Goal: Task Accomplishment & Management: Complete application form

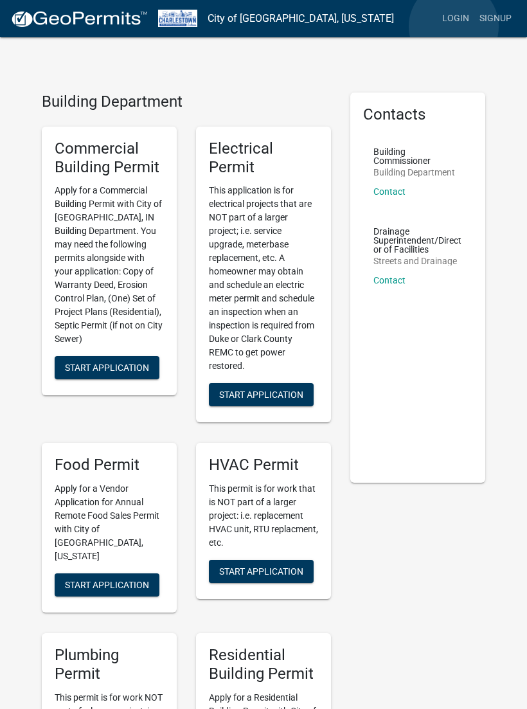
click at [454, 27] on link "Login" at bounding box center [455, 18] width 37 height 24
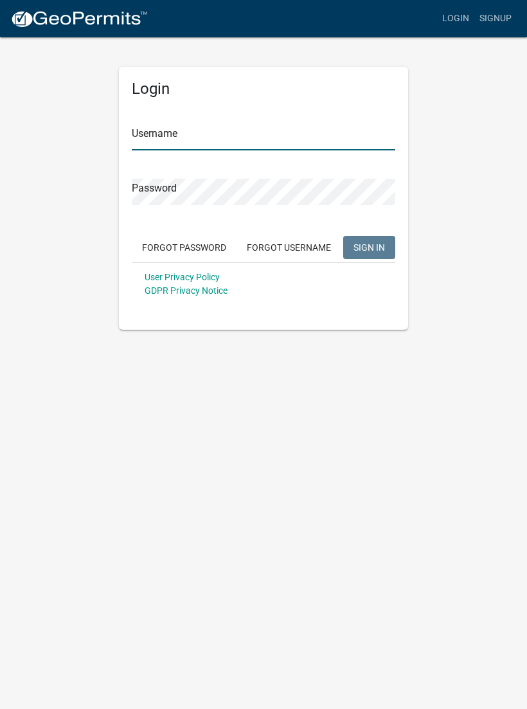
click at [211, 143] on input "Username" at bounding box center [264, 137] width 264 height 26
type input "Tpurcell"
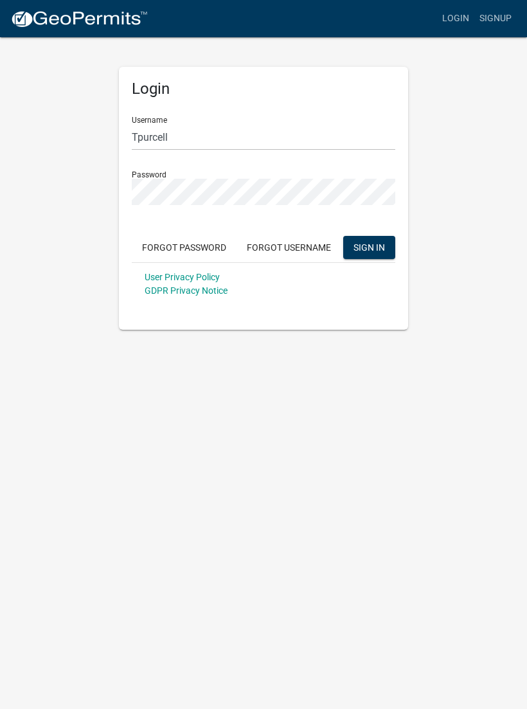
click at [369, 247] on button "SIGN IN" at bounding box center [369, 247] width 52 height 23
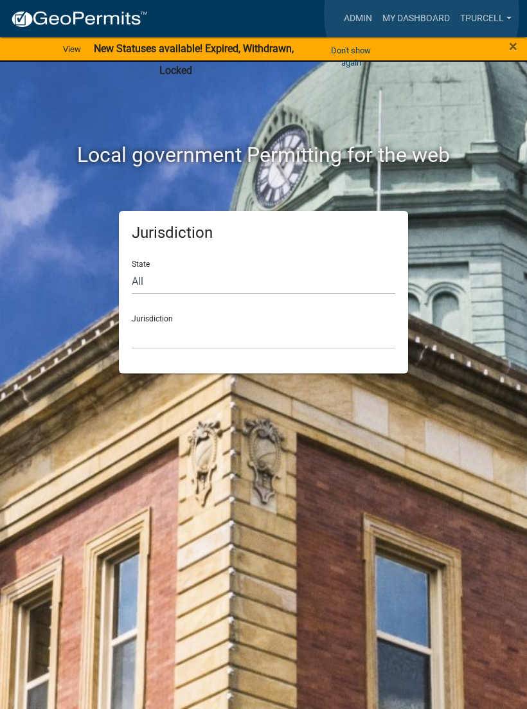
click at [422, 15] on link "My Dashboard" at bounding box center [416, 18] width 78 height 24
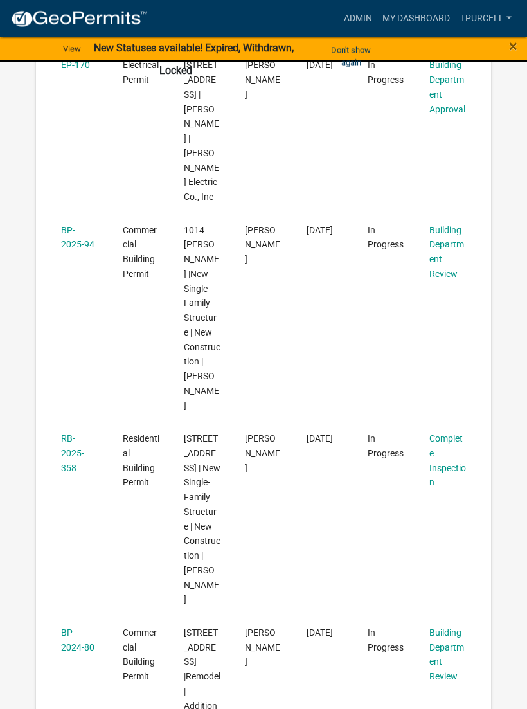
scroll to position [420, 0]
click at [80, 433] on link "RB-2025-358" at bounding box center [72, 453] width 23 height 40
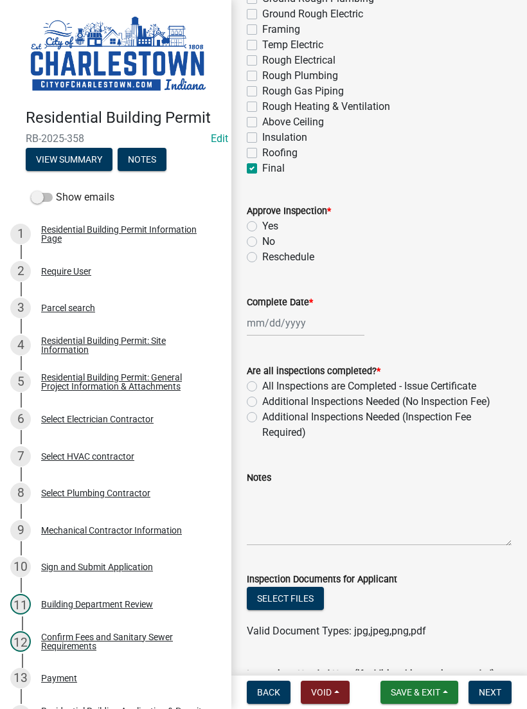
scroll to position [199, 0]
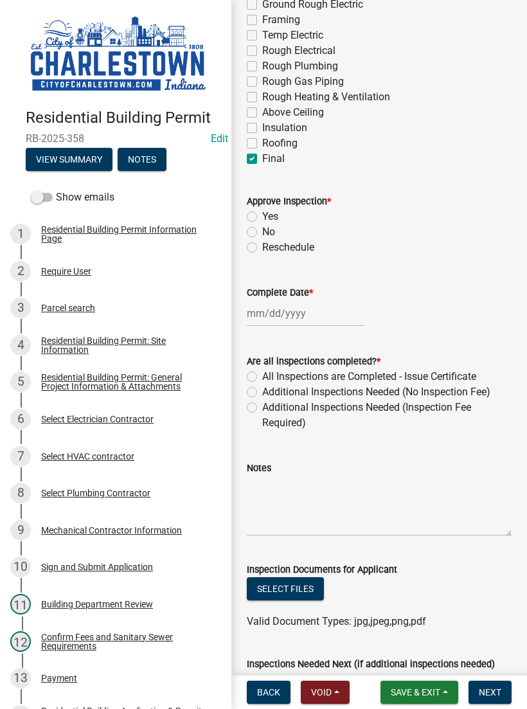
click at [299, 591] on button "Select files" at bounding box center [285, 588] width 77 height 23
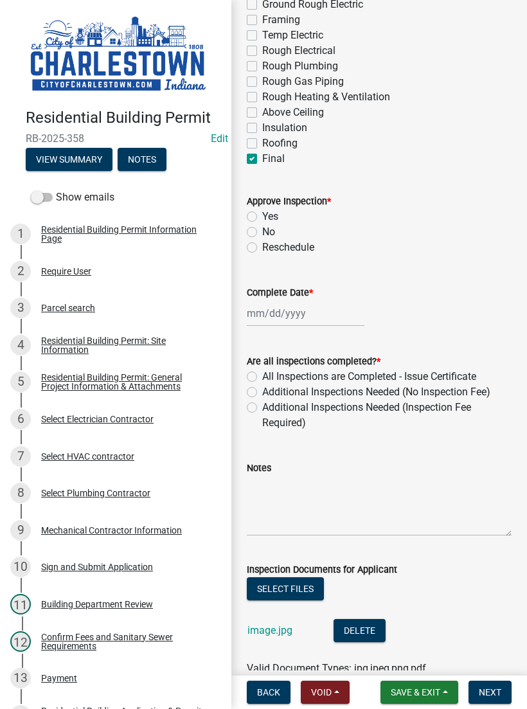
scroll to position [283, 0]
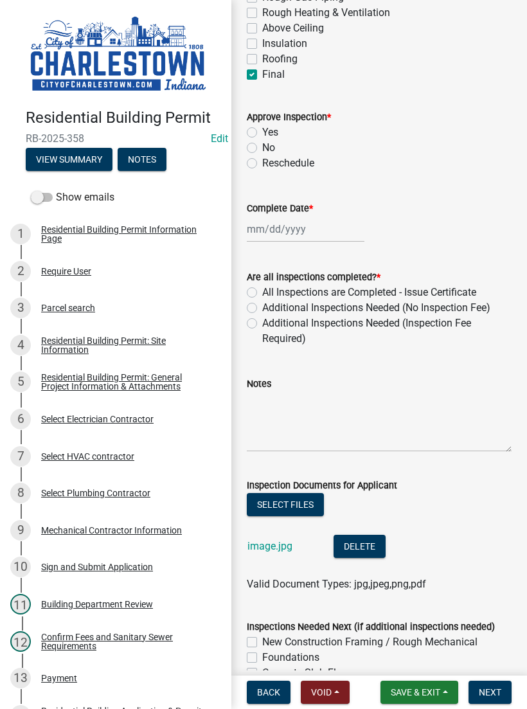
click at [422, 688] on span "Save & Exit" at bounding box center [415, 692] width 49 height 10
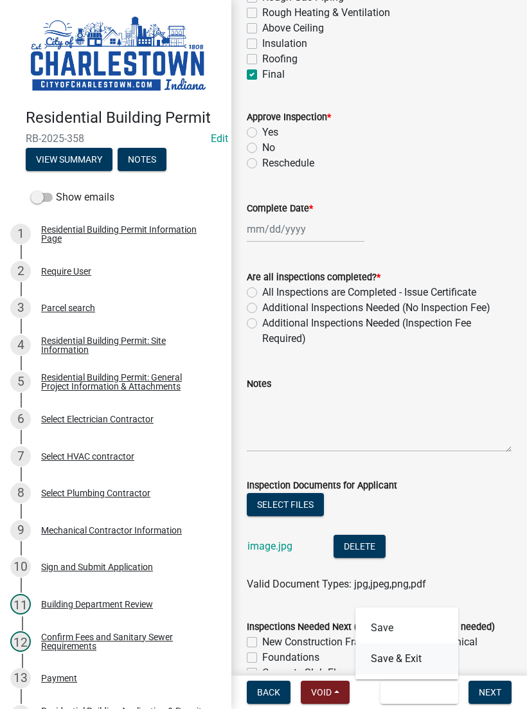
click at [408, 658] on button "Save & Exit" at bounding box center [406, 658] width 103 height 31
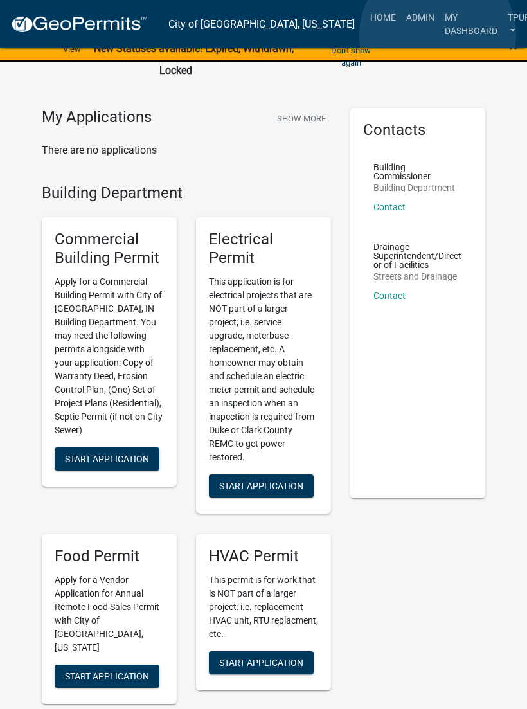
click at [440, 35] on link "My Dashboard" at bounding box center [471, 24] width 63 height 38
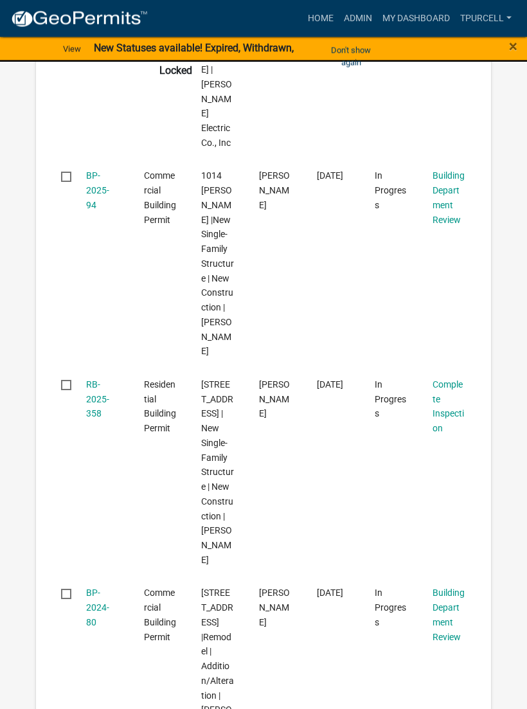
scroll to position [517, 0]
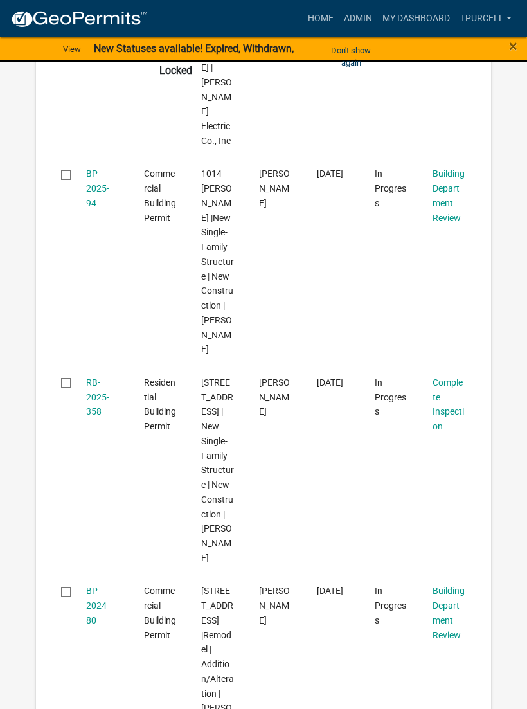
click at [98, 377] on link "RB-2025-358" at bounding box center [97, 397] width 23 height 40
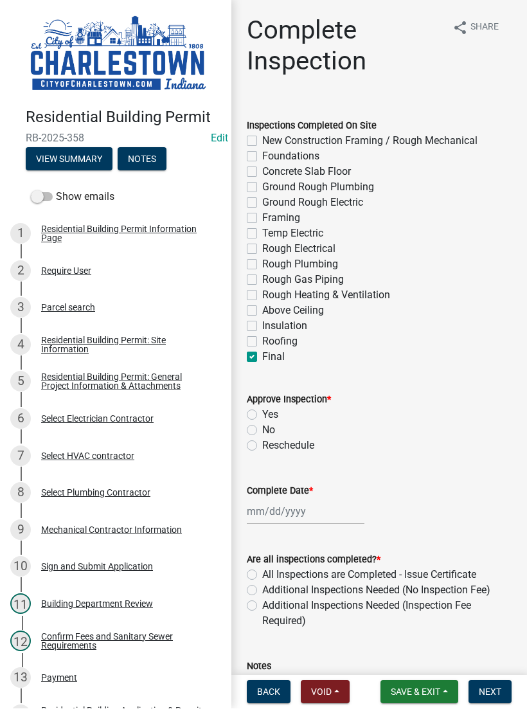
click at [262, 409] on label "Yes" at bounding box center [270, 415] width 16 height 15
click at [262, 409] on input "Yes" at bounding box center [266, 412] width 8 height 8
radio input "true"
click at [288, 505] on div at bounding box center [306, 512] width 118 height 26
select select "8"
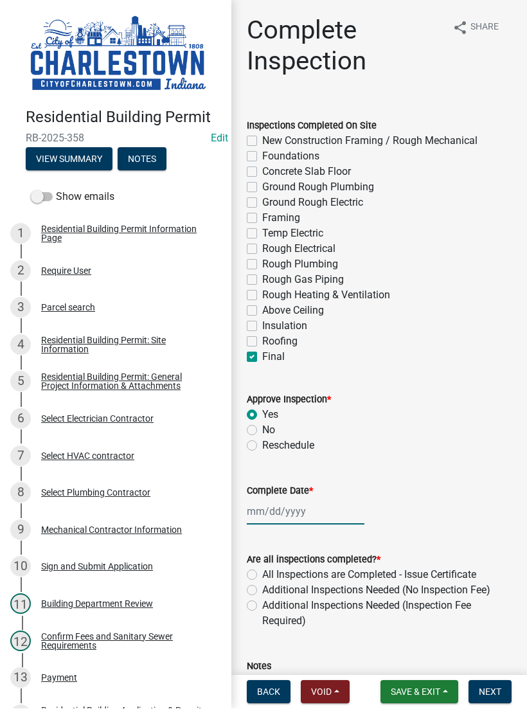
select select "2025"
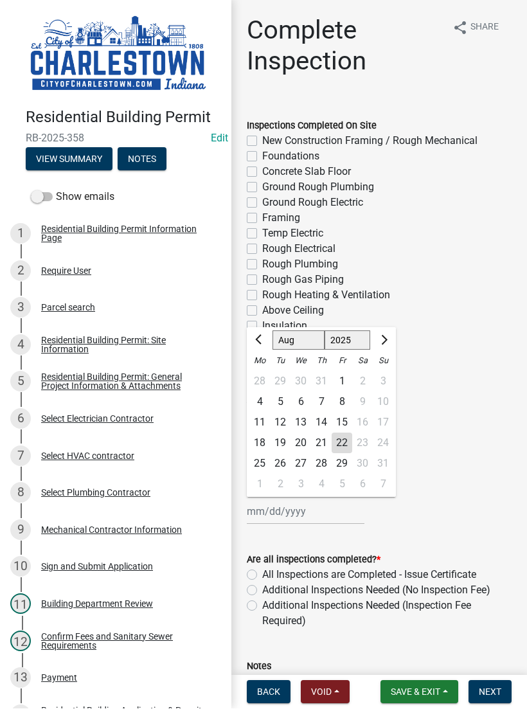
click at [346, 440] on div "22" at bounding box center [342, 443] width 21 height 21
type input "08/22/2025"
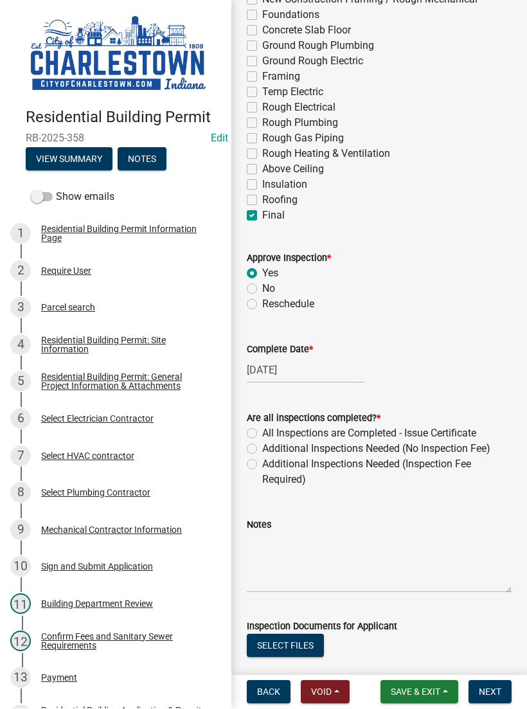
scroll to position [143, 0]
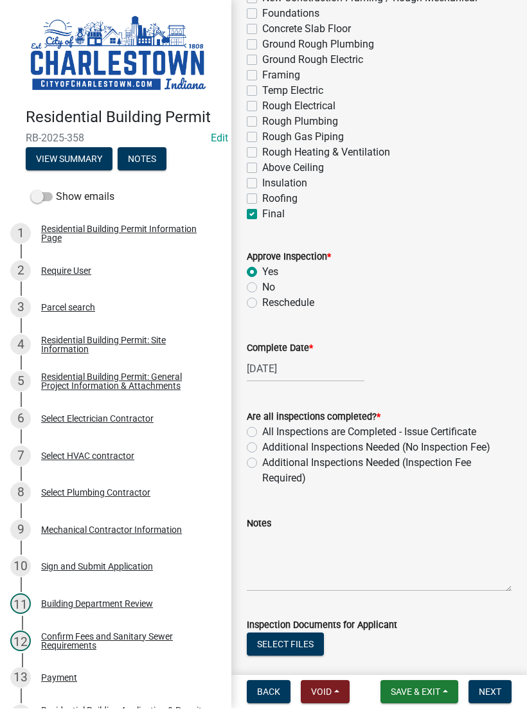
click at [262, 428] on label "All Inspections are Completed - Issue Certificate" at bounding box center [369, 432] width 214 height 15
click at [262, 428] on input "All Inspections are Completed - Issue Certificate" at bounding box center [266, 429] width 8 height 8
radio input "true"
click at [298, 549] on textarea "Notes" at bounding box center [379, 562] width 265 height 60
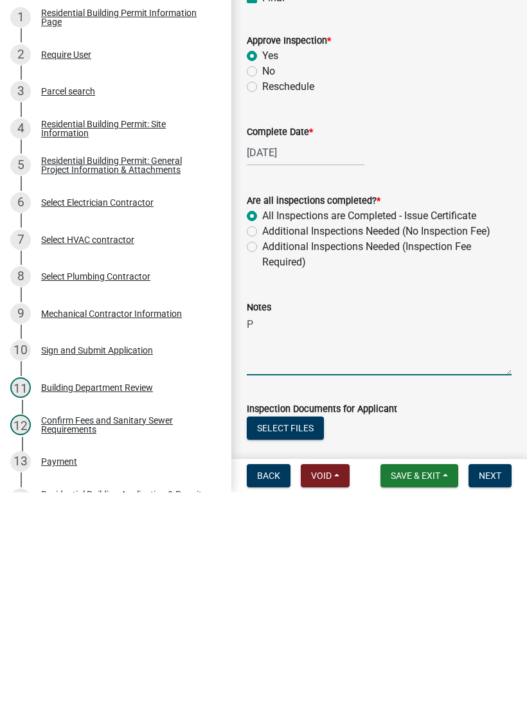
scroll to position [0, 0]
type textarea "P"
click at [295, 633] on button "Select files" at bounding box center [285, 644] width 77 height 23
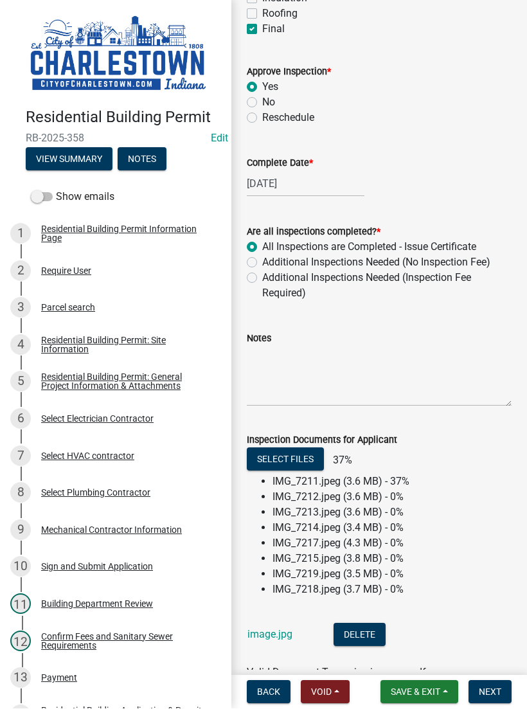
scroll to position [335, 0]
